Goal: Information Seeking & Learning: Learn about a topic

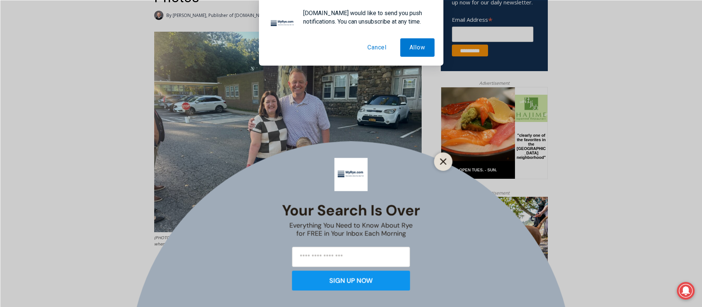
scroll to position [295, 0]
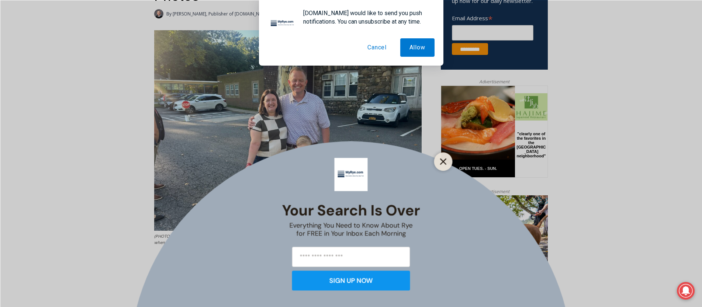
click at [444, 163] on icon "Close" at bounding box center [443, 161] width 7 height 7
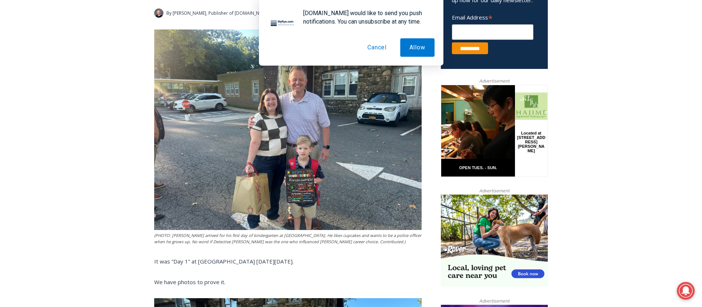
click at [379, 47] on button "Cancel" at bounding box center [377, 47] width 38 height 18
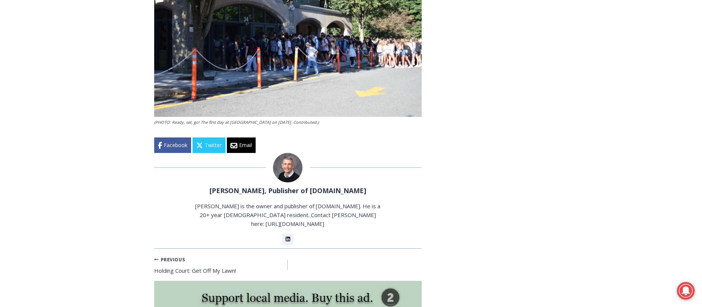
scroll to position [1499, 0]
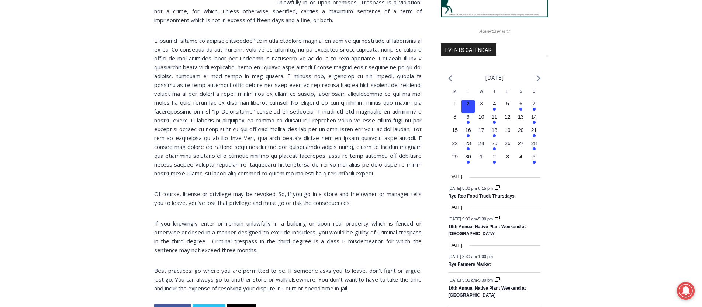
scroll to position [780, 0]
drag, startPoint x: 404, startPoint y: 140, endPoint x: 188, endPoint y: 147, distance: 215.5
click at [188, 147] on p at bounding box center [287, 107] width 267 height 142
drag, startPoint x: 403, startPoint y: 139, endPoint x: 190, endPoint y: 149, distance: 214.1
click at [190, 149] on p at bounding box center [287, 107] width 267 height 142
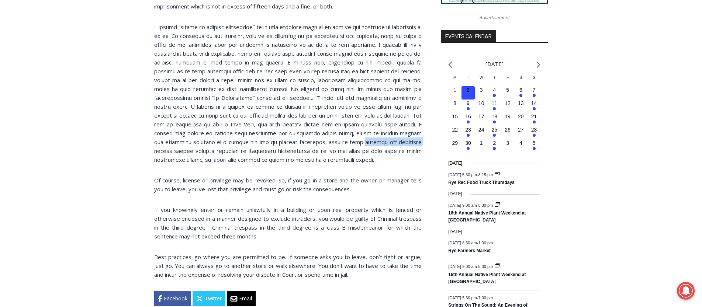
scroll to position [796, 0]
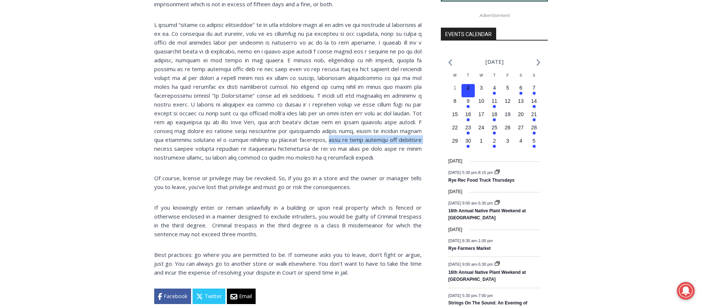
drag, startPoint x: 370, startPoint y: 124, endPoint x: 193, endPoint y: 133, distance: 176.9
click at [191, 135] on p at bounding box center [287, 91] width 267 height 142
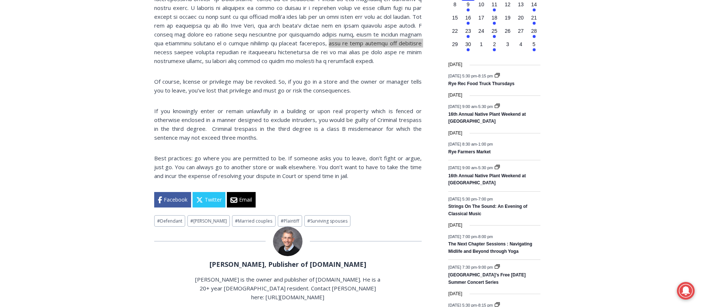
scroll to position [894, 0]
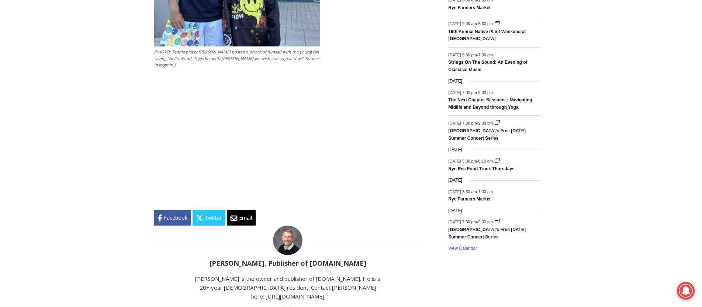
scroll to position [1062, 0]
